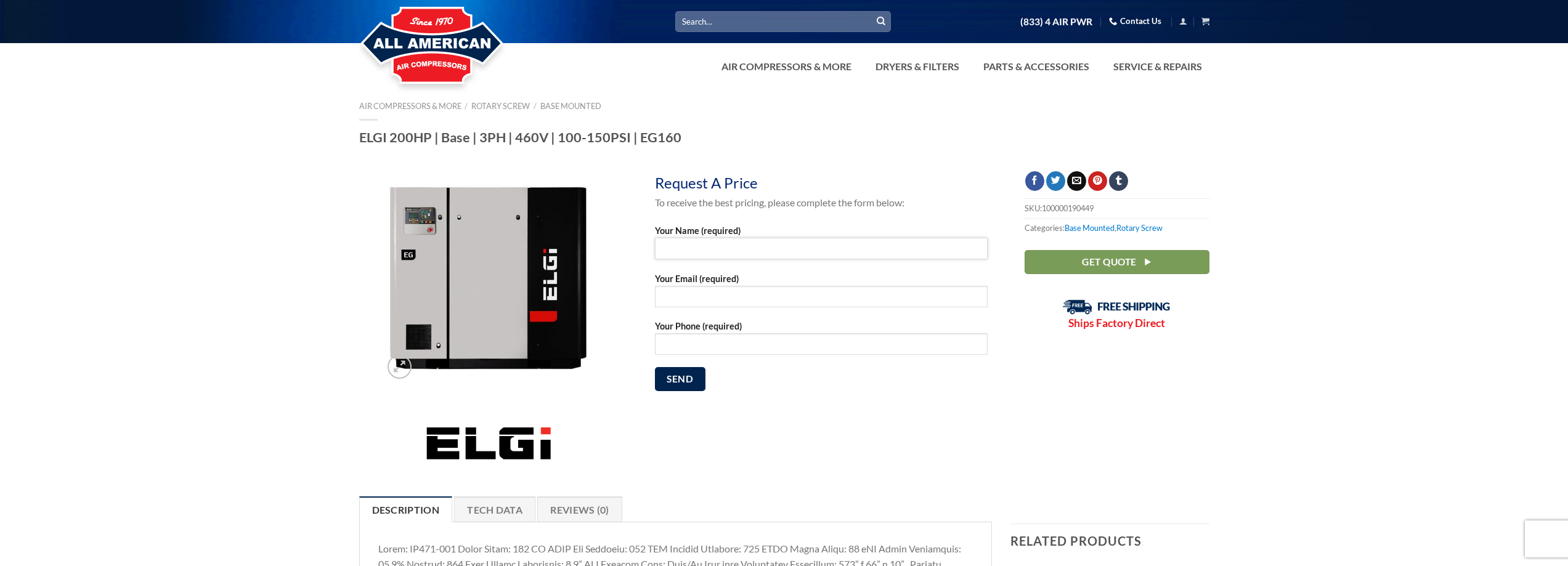
click at [672, 248] on input "Your Name (required)" at bounding box center [821, 248] width 333 height 21
type input "Lazaro Seijo"
type input "lseijo@landmapp.com"
type input "9546491081"
click at [750, 296] on input "lseijo@landmapp.com" at bounding box center [821, 296] width 333 height 21
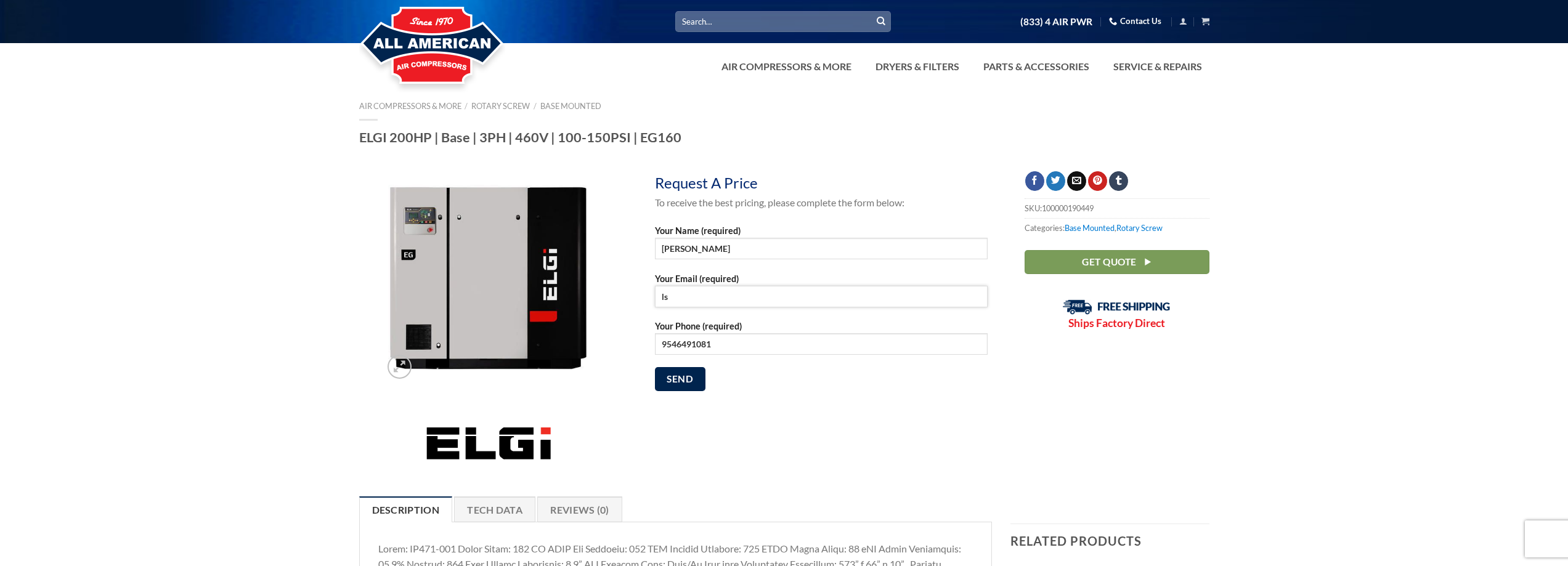
type input "l"
type input "lseijo@yourptrs.com"
click at [714, 343] on input "9546491081" at bounding box center [821, 343] width 333 height 21
type input "9546491080"
click at [683, 381] on input "Send" at bounding box center [680, 379] width 51 height 24
